Goal: Task Accomplishment & Management: Manage account settings

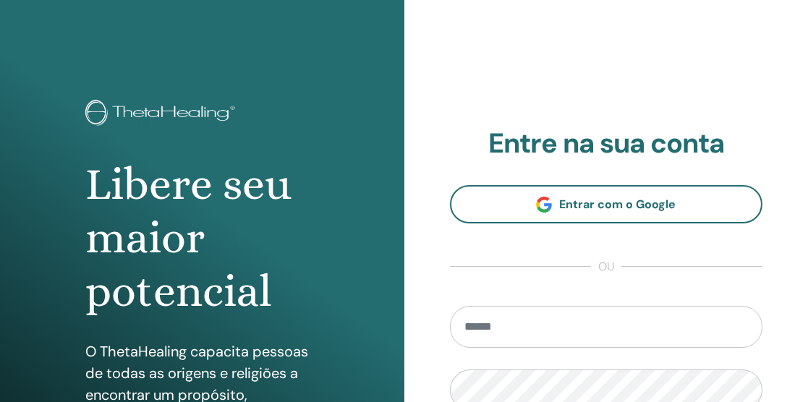
click at [579, 324] on input "email" at bounding box center [606, 327] width 313 height 42
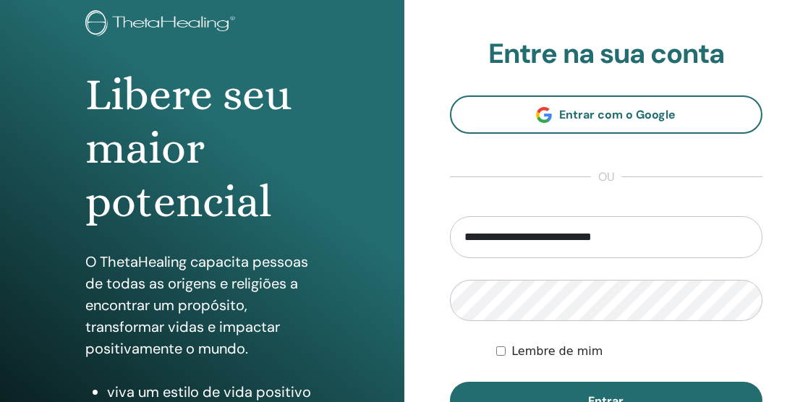
scroll to position [93, 0]
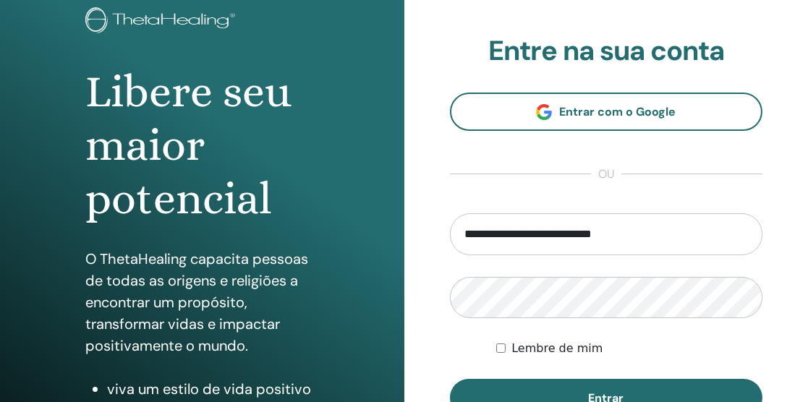
type input "**********"
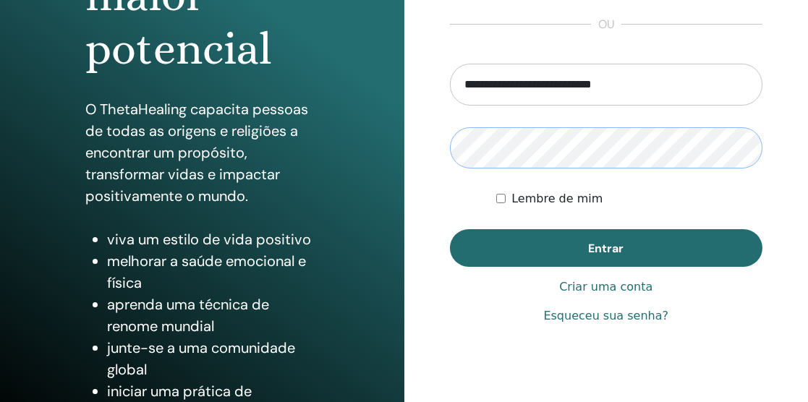
scroll to position [242, 0]
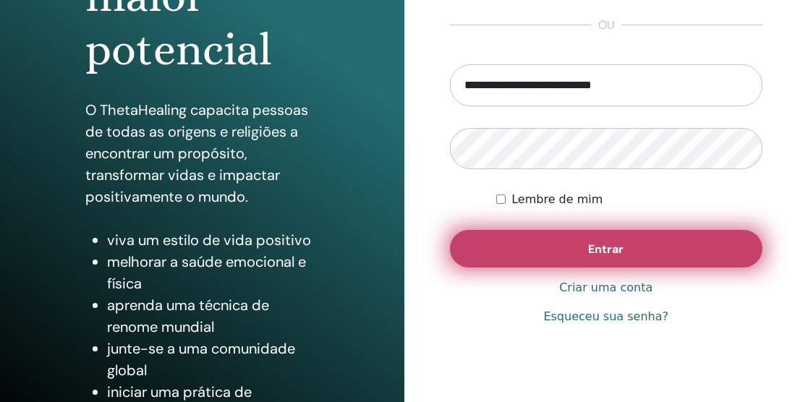
click at [633, 258] on button "Entrar" at bounding box center [606, 249] width 313 height 38
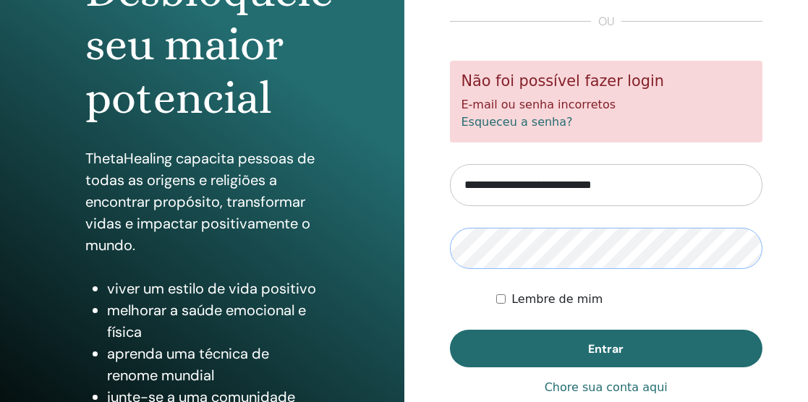
scroll to position [222, 0]
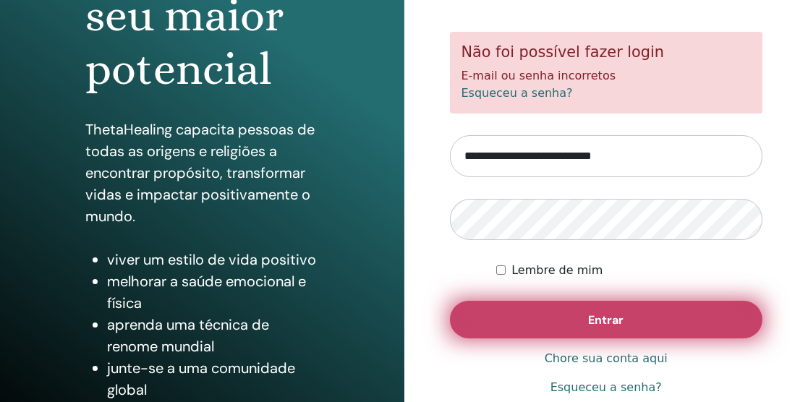
click at [628, 316] on button "Entrar" at bounding box center [606, 320] width 313 height 38
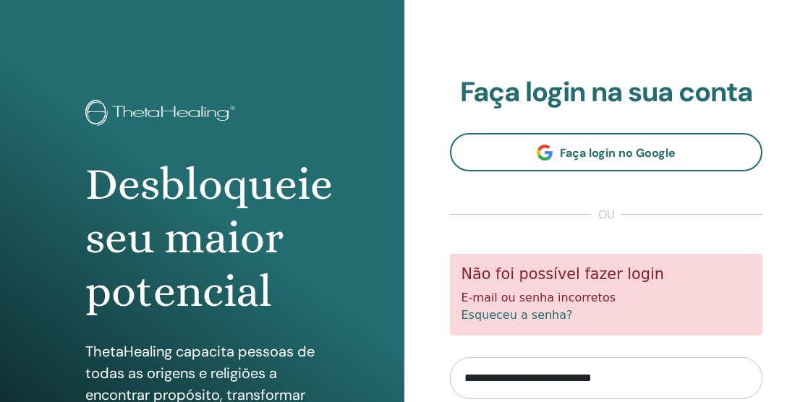
click at [628, 316] on div "Não foi possível fazer login E-mail ou senha incorretos Esqueceu a senha?" at bounding box center [606, 295] width 313 height 82
